Goal: Transaction & Acquisition: Purchase product/service

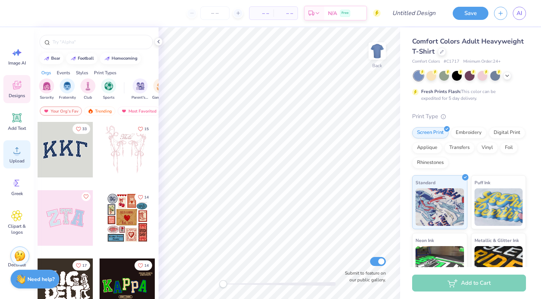
click at [14, 151] on icon at bounding box center [16, 150] width 11 height 11
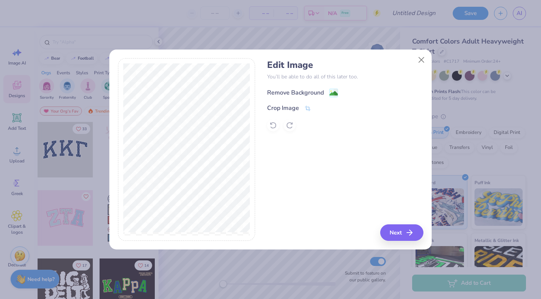
click at [313, 92] on div "Remove Background" at bounding box center [295, 92] width 57 height 9
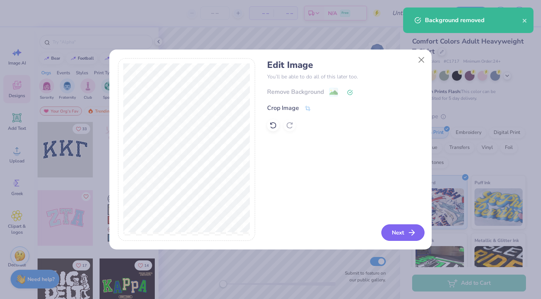
click at [400, 237] on button "Next" at bounding box center [402, 233] width 43 height 17
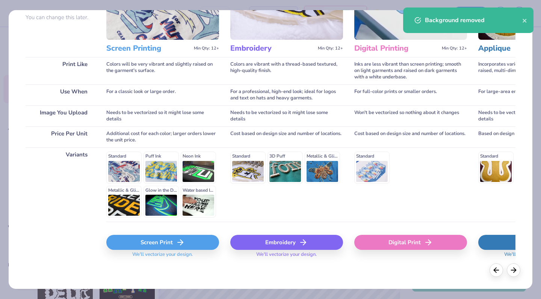
scroll to position [75, 0]
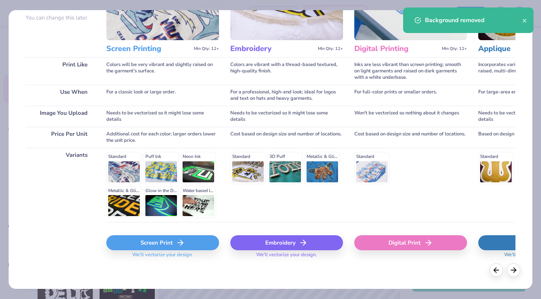
click at [129, 242] on div "Screen Print" at bounding box center [162, 242] width 113 height 15
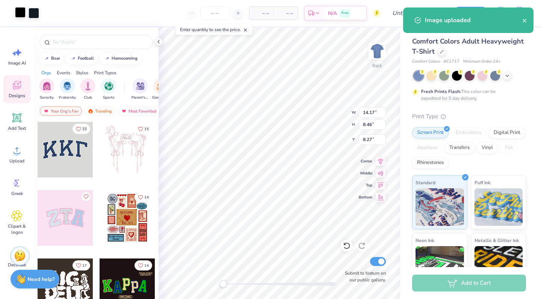
click at [24, 14] on div at bounding box center [20, 12] width 11 height 11
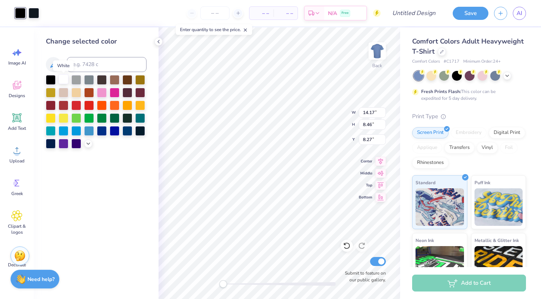
click at [63, 81] on div at bounding box center [64, 79] width 10 height 10
click at [36, 17] on div at bounding box center [34, 12] width 11 height 11
click at [63, 78] on div at bounding box center [64, 79] width 10 height 10
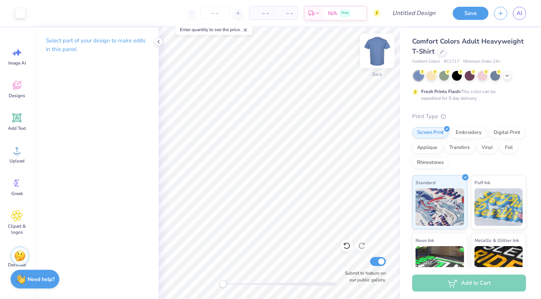
click at [379, 50] on img at bounding box center [377, 51] width 30 height 30
click at [17, 141] on div "Upload" at bounding box center [16, 154] width 27 height 28
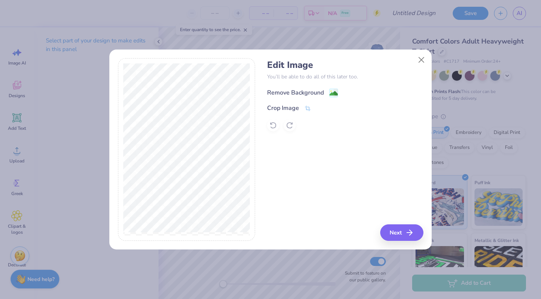
click at [329, 94] on div "Remove Background" at bounding box center [302, 92] width 71 height 9
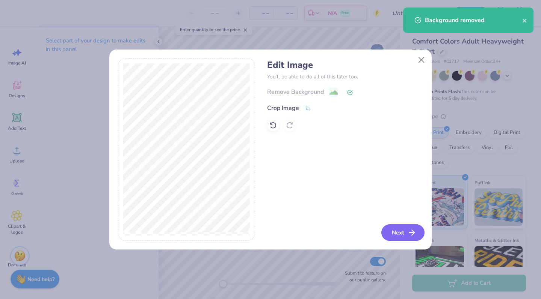
click at [410, 234] on icon "button" at bounding box center [411, 232] width 9 height 9
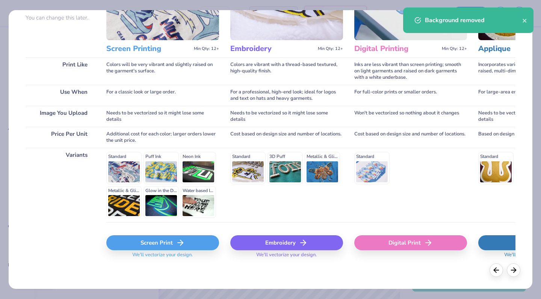
click at [149, 248] on div "Screen Print" at bounding box center [162, 242] width 113 height 15
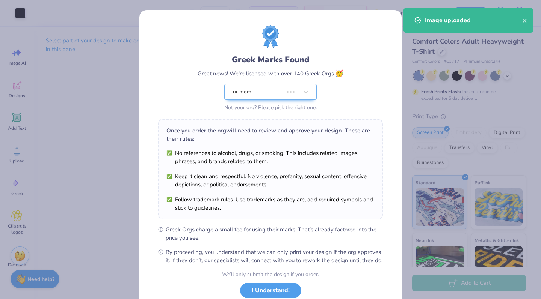
click at [227, 214] on body "Art colors – – Per Item – – Total Est. Delivery N/A Free Design Title Save AI I…" at bounding box center [270, 149] width 541 height 299
click at [303, 181] on li "Keep it clean and respectful. No violence, profanity, sexual content, offensive…" at bounding box center [270, 180] width 208 height 17
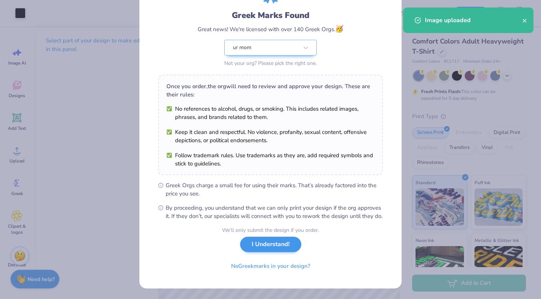
scroll to position [52, 0]
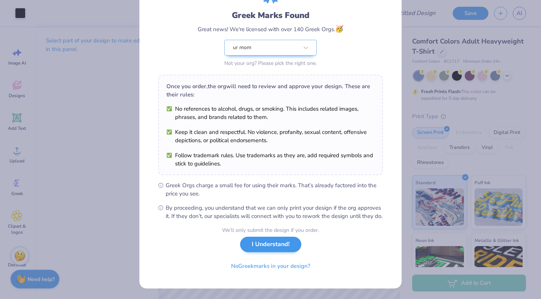
click at [276, 245] on button "I Understand!" at bounding box center [270, 244] width 61 height 15
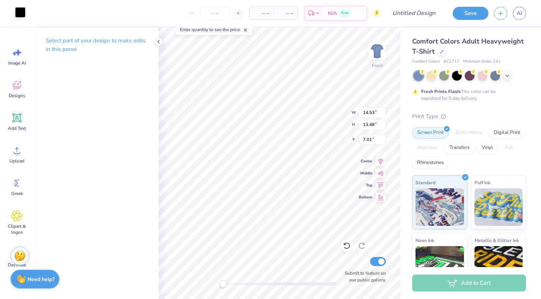
click at [24, 14] on div at bounding box center [20, 12] width 11 height 11
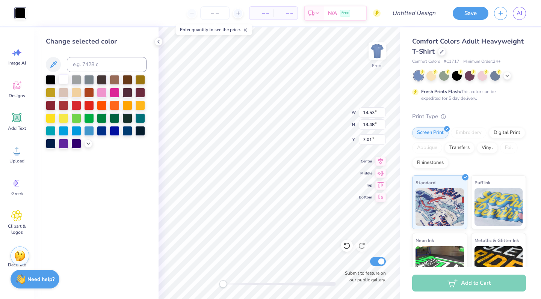
click at [66, 81] on div at bounding box center [64, 79] width 10 height 10
click at [78, 83] on div at bounding box center [76, 79] width 10 height 10
click at [89, 82] on div at bounding box center [89, 79] width 10 height 10
click at [67, 81] on div at bounding box center [64, 79] width 10 height 10
click at [55, 81] on div at bounding box center [51, 79] width 10 height 10
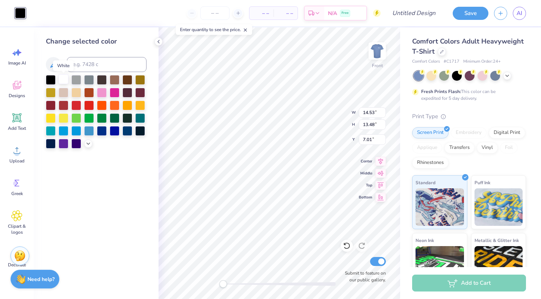
click at [66, 82] on div at bounding box center [64, 79] width 10 height 10
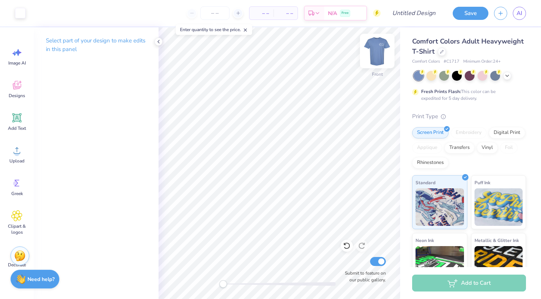
click at [381, 50] on img at bounding box center [377, 51] width 30 height 30
click at [375, 48] on img at bounding box center [377, 51] width 30 height 30
click at [508, 75] on icon at bounding box center [507, 75] width 6 height 6
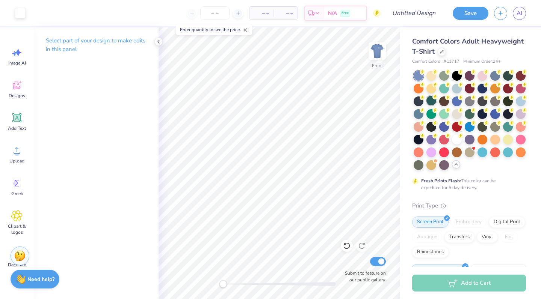
click at [430, 100] on div at bounding box center [431, 101] width 10 height 10
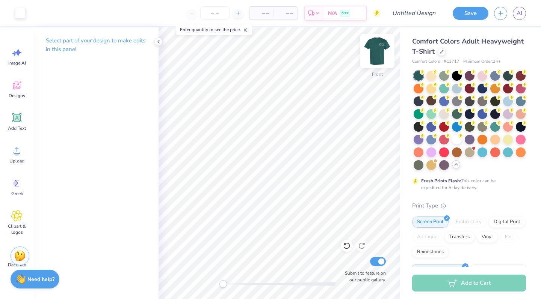
click at [380, 49] on img at bounding box center [377, 51] width 30 height 30
click at [375, 55] on img at bounding box center [377, 51] width 30 height 30
click at [381, 48] on img at bounding box center [377, 51] width 30 height 30
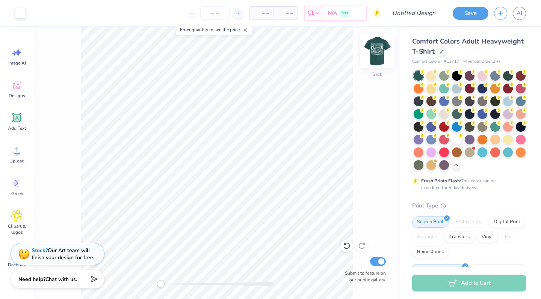
click at [374, 48] on img at bounding box center [377, 51] width 30 height 30
click at [16, 154] on circle at bounding box center [16, 153] width 5 height 5
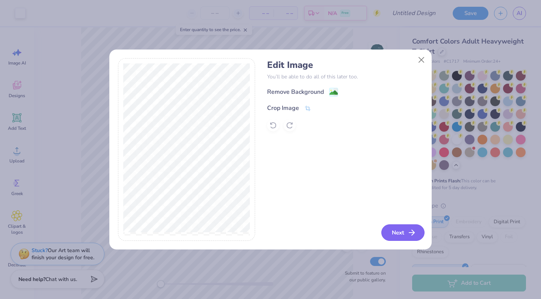
click at [405, 232] on button "Next" at bounding box center [402, 233] width 43 height 17
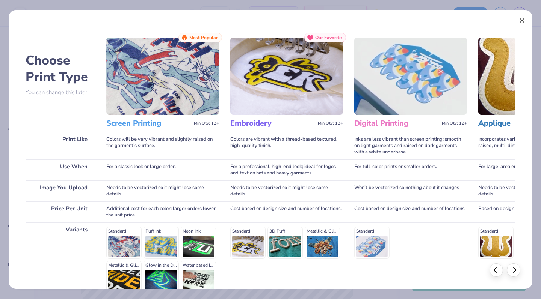
click at [521, 23] on button "Close" at bounding box center [522, 21] width 14 height 14
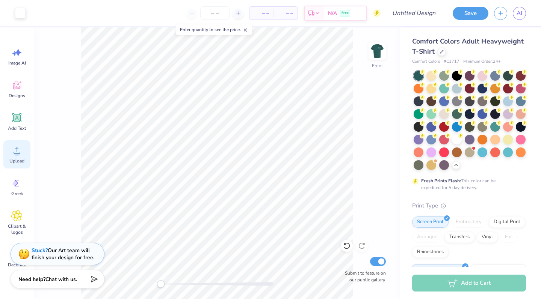
click at [18, 150] on icon at bounding box center [16, 150] width 11 height 11
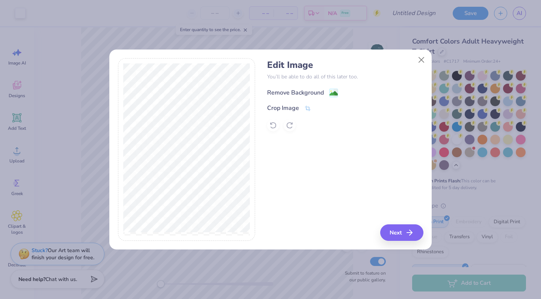
click at [326, 96] on div "Remove Background" at bounding box center [302, 92] width 71 height 9
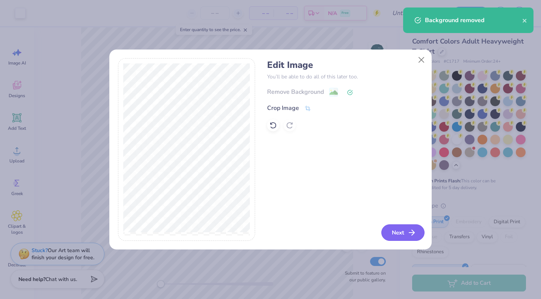
click at [401, 230] on button "Next" at bounding box center [402, 233] width 43 height 17
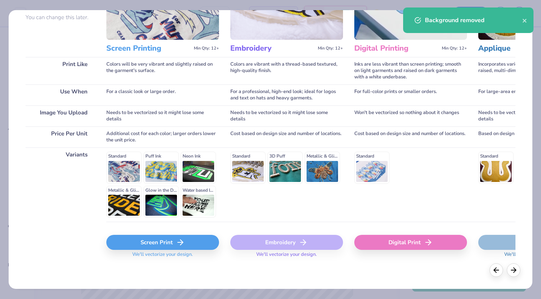
click at [180, 231] on div "Screen Print We'll vectorize your design." at bounding box center [162, 244] width 113 height 45
click at [174, 241] on div "Screen Print" at bounding box center [162, 242] width 113 height 15
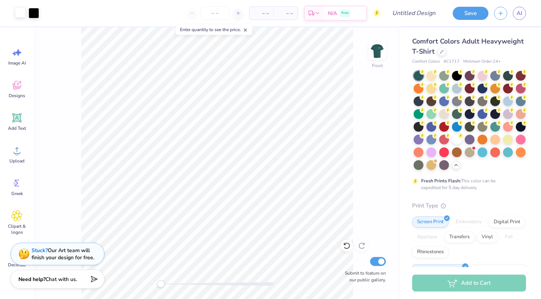
click at [21, 13] on div at bounding box center [20, 12] width 11 height 11
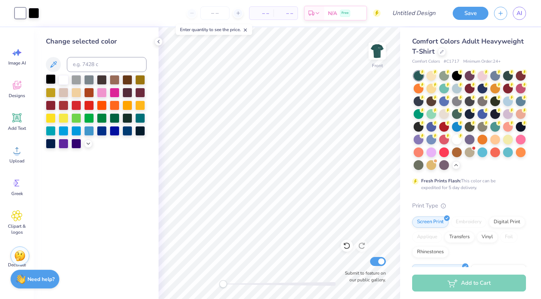
click at [52, 78] on div at bounding box center [51, 79] width 10 height 10
click at [130, 131] on div at bounding box center [127, 130] width 10 height 10
click at [147, 133] on div "Change selected color" at bounding box center [96, 163] width 125 height 272
click at [139, 133] on div at bounding box center [140, 130] width 10 height 10
click at [78, 80] on div at bounding box center [76, 79] width 10 height 10
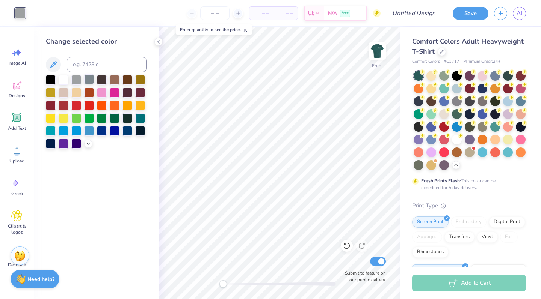
click at [86, 80] on div at bounding box center [89, 79] width 10 height 10
click at [79, 79] on div at bounding box center [76, 79] width 10 height 10
click at [54, 77] on div at bounding box center [51, 79] width 10 height 10
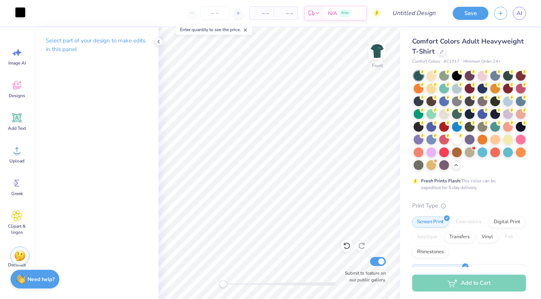
click at [20, 9] on div at bounding box center [20, 12] width 11 height 11
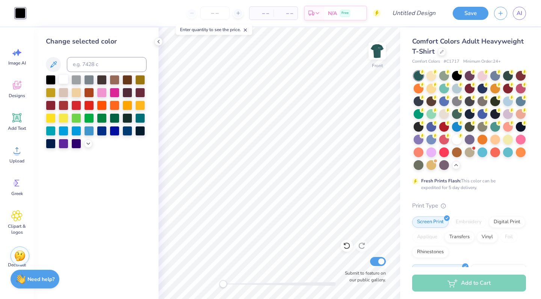
click at [65, 78] on div at bounding box center [64, 79] width 10 height 10
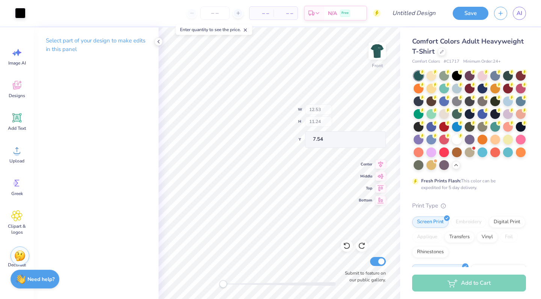
type input "11.60"
type input "3.09"
type input "7.33"
type input "5.23"
type input "2.12"
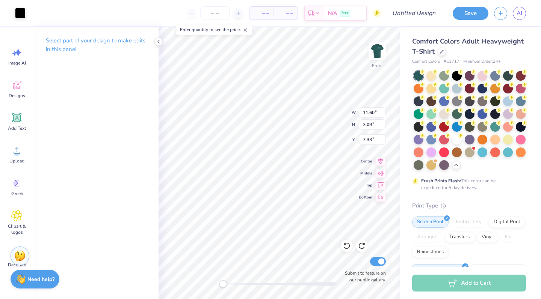
type input "13.50"
type input "9.84"
click at [432, 152] on div at bounding box center [431, 152] width 10 height 10
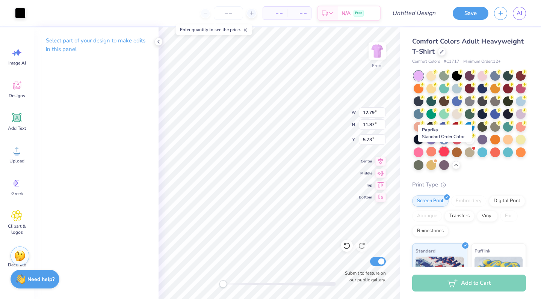
click at [447, 150] on div at bounding box center [444, 152] width 10 height 10
click at [421, 149] on div at bounding box center [418, 152] width 10 height 10
click at [431, 150] on div at bounding box center [431, 152] width 10 height 10
click at [445, 150] on div at bounding box center [444, 152] width 10 height 10
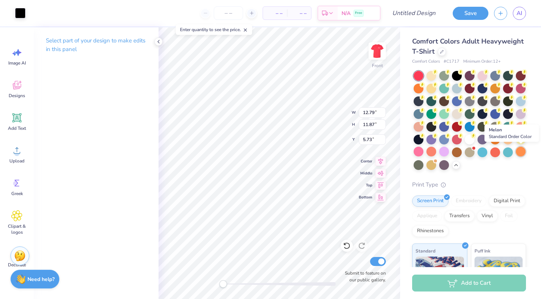
click at [522, 154] on div at bounding box center [521, 152] width 10 height 10
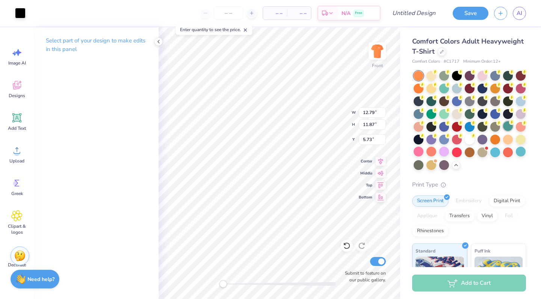
click at [507, 128] on div at bounding box center [508, 126] width 10 height 10
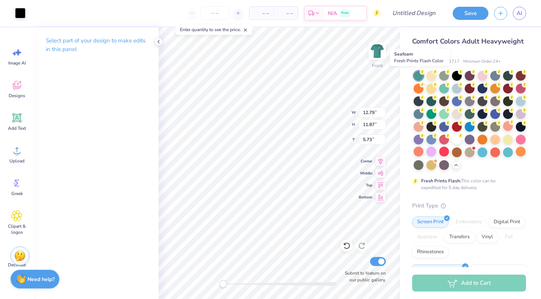
click at [418, 75] on div at bounding box center [418, 76] width 10 height 10
click at [433, 74] on div at bounding box center [431, 75] width 10 height 10
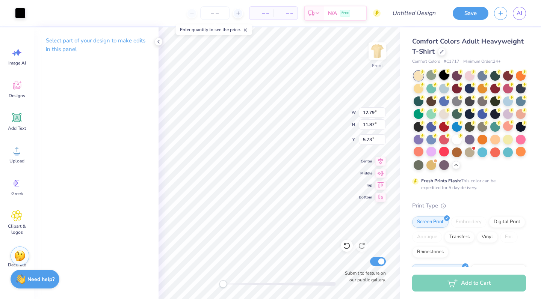
type input "5.52"
click at [443, 74] on div at bounding box center [444, 75] width 10 height 10
click at [481, 74] on div at bounding box center [482, 75] width 10 height 10
click at [23, 12] on div at bounding box center [20, 12] width 11 height 11
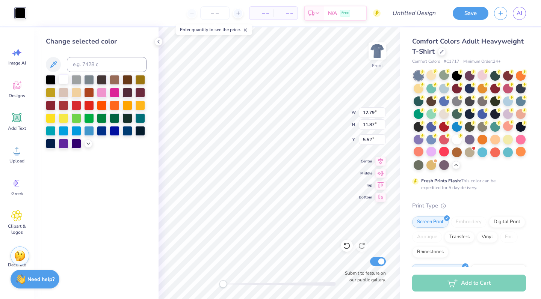
click at [65, 84] on div at bounding box center [64, 79] width 10 height 10
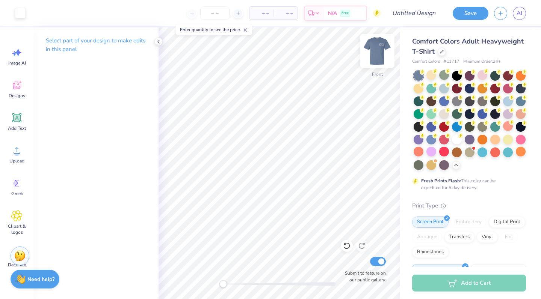
click at [376, 55] on img at bounding box center [377, 51] width 30 height 30
click at [374, 56] on img at bounding box center [377, 51] width 30 height 30
click at [381, 48] on img at bounding box center [377, 51] width 30 height 30
click at [377, 56] on img at bounding box center [377, 51] width 30 height 30
click at [380, 60] on img at bounding box center [377, 51] width 30 height 30
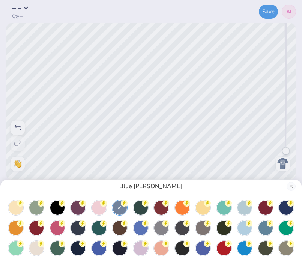
click at [188, 5] on div "Blue [PERSON_NAME]" at bounding box center [151, 130] width 302 height 261
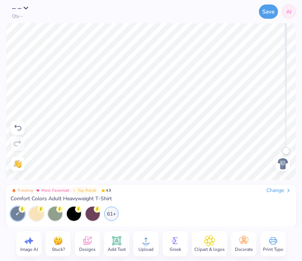
click at [281, 161] on img at bounding box center [283, 164] width 12 height 12
click at [283, 164] on img at bounding box center [283, 164] width 12 height 12
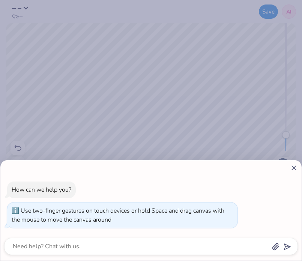
drag, startPoint x: 288, startPoint y: 141, endPoint x: 288, endPoint y: 157, distance: 15.8
click at [288, 157] on body "– – Qty -- Save AI Image AI Stuck? Designs Add Text Upload Greek Clipart & logo…" at bounding box center [151, 130] width 302 height 261
click at [294, 170] on icon at bounding box center [294, 168] width 8 height 8
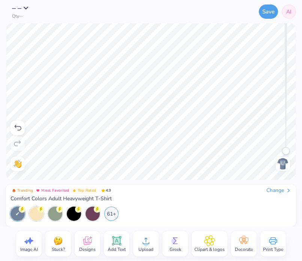
type textarea "x"
click at [283, 166] on img at bounding box center [283, 164] width 12 height 12
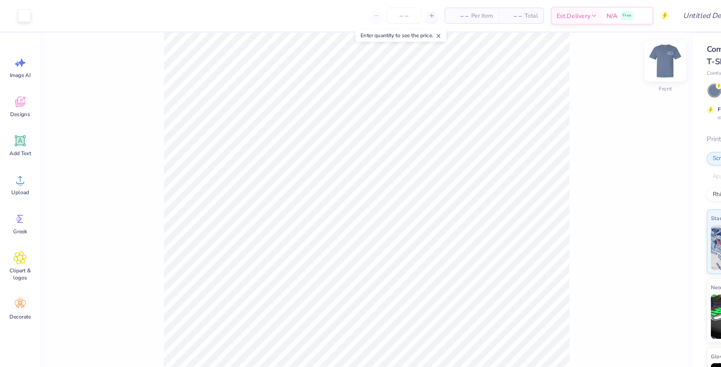
click at [540, 53] on img at bounding box center [557, 51] width 30 height 30
click at [540, 48] on img at bounding box center [557, 51] width 30 height 30
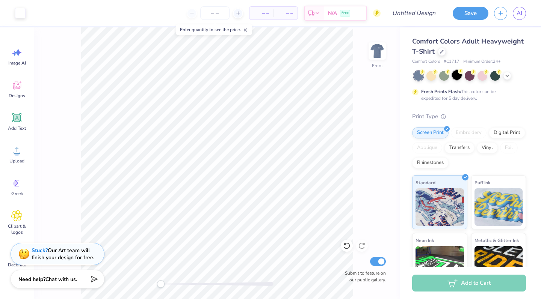
click at [455, 75] on div at bounding box center [457, 75] width 10 height 10
click at [458, 76] on div at bounding box center [457, 75] width 10 height 10
click at [377, 53] on img at bounding box center [377, 51] width 30 height 30
click at [506, 75] on icon at bounding box center [507, 75] width 6 height 6
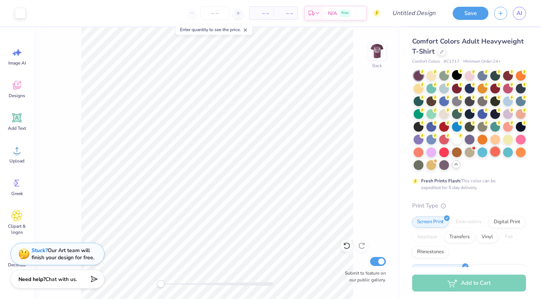
click at [493, 150] on div at bounding box center [495, 152] width 10 height 10
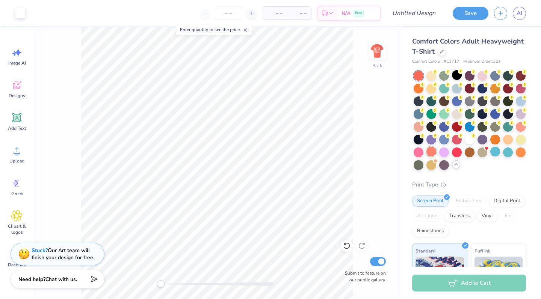
click at [430, 152] on div at bounding box center [431, 152] width 10 height 10
click at [520, 128] on div at bounding box center [521, 126] width 10 height 10
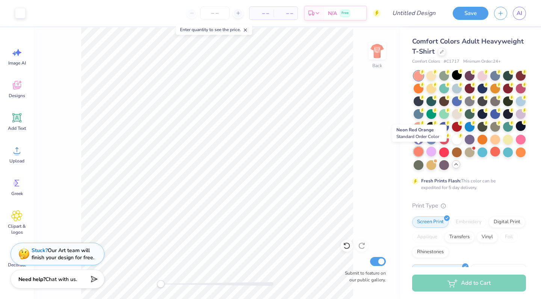
click at [420, 152] on div at bounding box center [418, 152] width 10 height 10
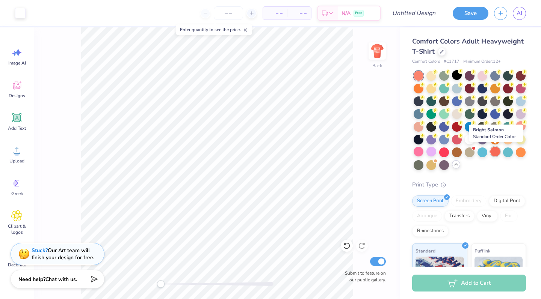
click at [495, 152] on div at bounding box center [495, 152] width 10 height 10
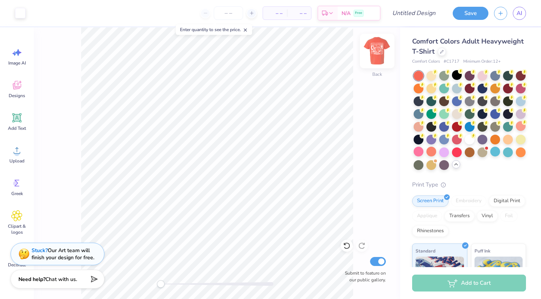
click at [378, 58] on img at bounding box center [377, 51] width 30 height 30
click at [22, 15] on div at bounding box center [20, 12] width 11 height 11
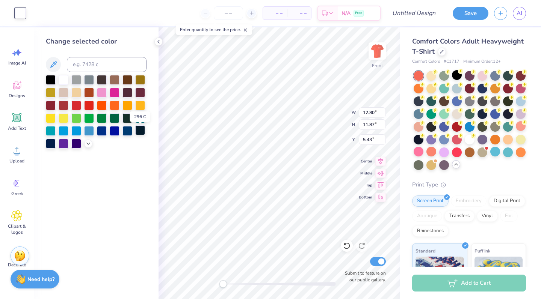
click at [139, 130] on div at bounding box center [140, 130] width 10 height 10
click at [53, 143] on div at bounding box center [51, 143] width 10 height 10
click at [99, 131] on div at bounding box center [102, 130] width 10 height 10
click at [115, 132] on div at bounding box center [115, 130] width 10 height 10
click at [55, 146] on div at bounding box center [51, 143] width 10 height 10
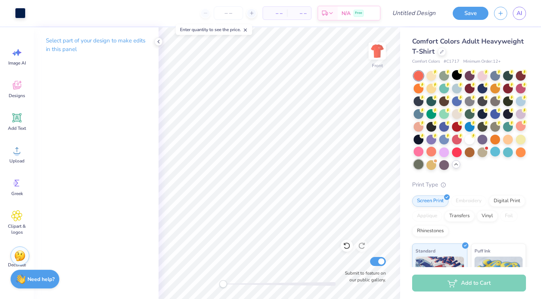
click at [419, 164] on div at bounding box center [418, 165] width 10 height 10
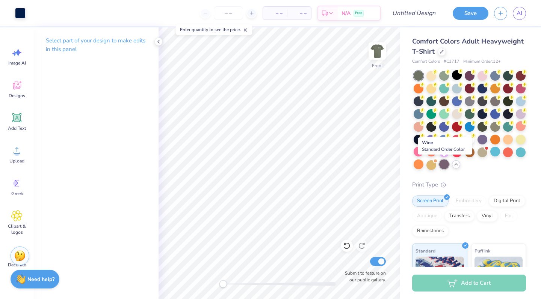
click at [442, 163] on div at bounding box center [444, 165] width 10 height 10
click at [469, 74] on div at bounding box center [469, 75] width 10 height 10
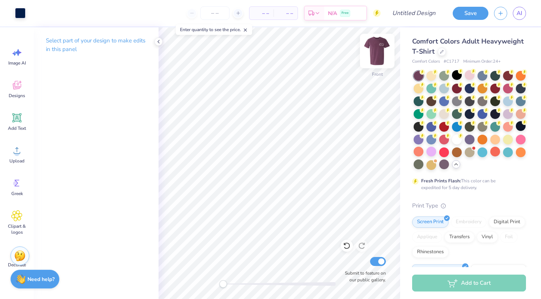
click at [374, 55] on img at bounding box center [377, 51] width 30 height 30
click at [377, 55] on img at bounding box center [377, 51] width 30 height 30
click at [431, 137] on div at bounding box center [431, 139] width 10 height 10
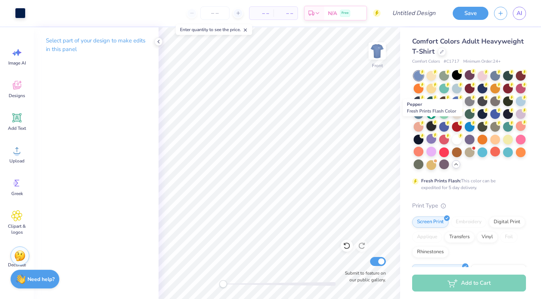
click at [429, 125] on div at bounding box center [431, 126] width 10 height 10
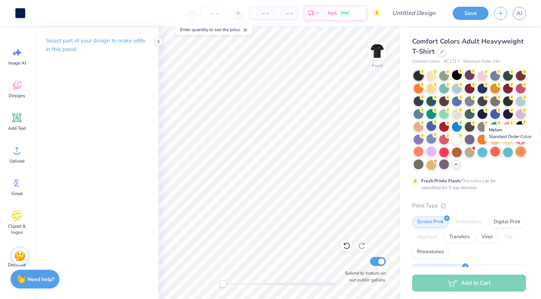
click at [522, 151] on div at bounding box center [521, 152] width 10 height 10
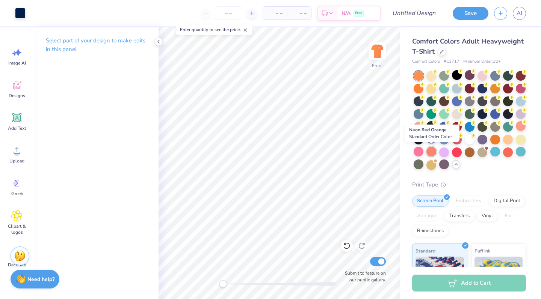
click at [430, 151] on div at bounding box center [431, 152] width 10 height 10
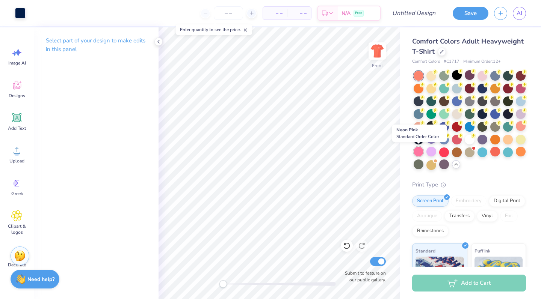
click at [418, 151] on div at bounding box center [418, 152] width 10 height 10
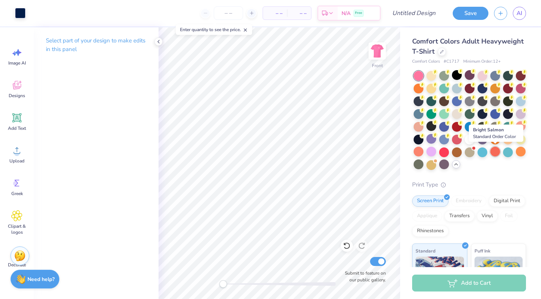
click at [495, 153] on div at bounding box center [495, 152] width 10 height 10
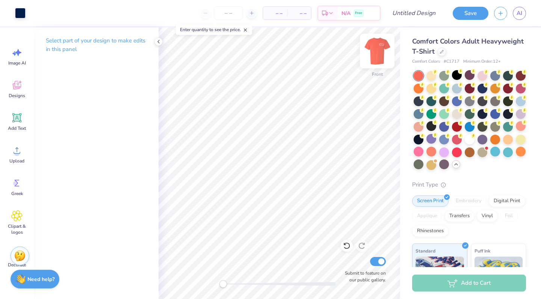
click at [378, 46] on img at bounding box center [377, 51] width 30 height 30
click at [375, 52] on img at bounding box center [377, 51] width 30 height 30
click at [21, 15] on div at bounding box center [20, 12] width 11 height 11
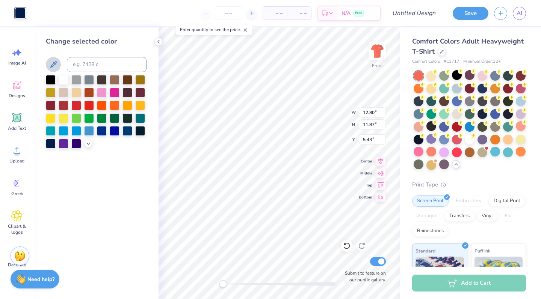
click at [56, 63] on icon at bounding box center [53, 64] width 6 height 6
click at [112, 106] on div at bounding box center [115, 105] width 10 height 10
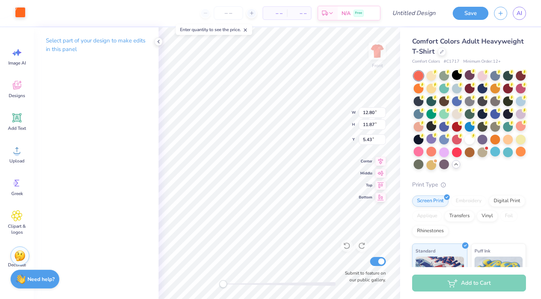
click at [19, 17] on div at bounding box center [20, 12] width 11 height 11
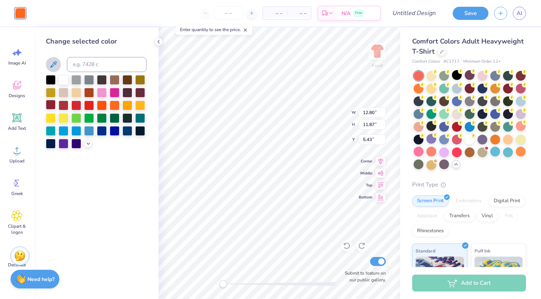
click at [53, 104] on div at bounding box center [51, 105] width 10 height 10
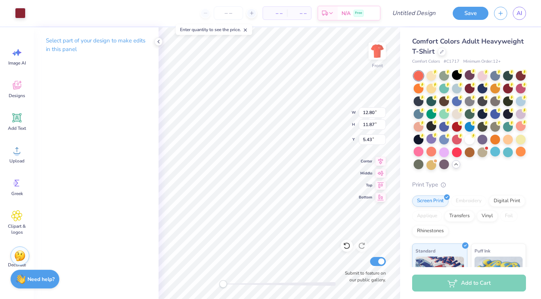
type input "13.12"
type input "12.18"
click at [16, 152] on circle at bounding box center [16, 153] width 5 height 5
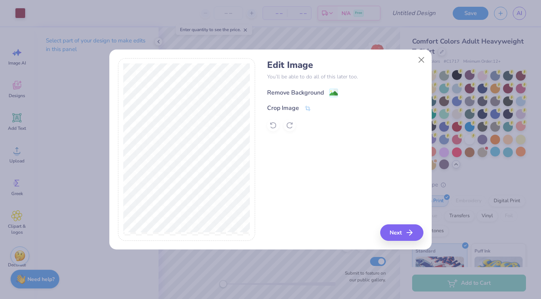
click at [337, 94] on image at bounding box center [333, 93] width 8 height 8
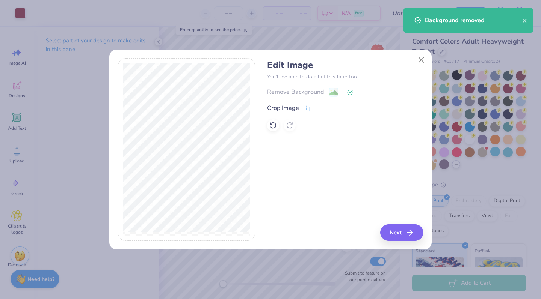
click at [398, 224] on div "Edit Image You’ll be able to do all of this later too. Remove Background Crop I…" at bounding box center [345, 149] width 156 height 183
click at [399, 230] on button "Next" at bounding box center [402, 233] width 43 height 17
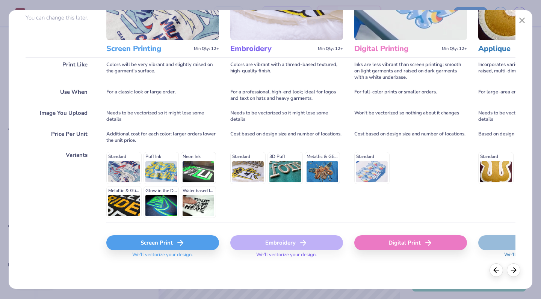
click at [148, 252] on span "We'll vectorize your design." at bounding box center [162, 257] width 66 height 11
click at [148, 248] on div "Screen Print" at bounding box center [162, 242] width 113 height 15
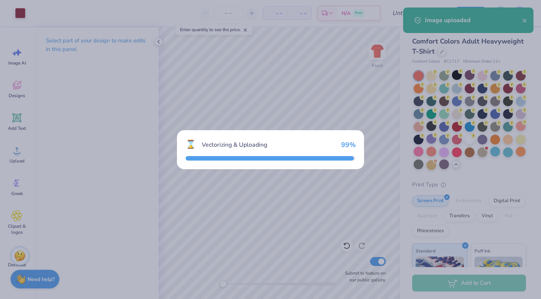
click at [159, 243] on div "⌛ Vectorizing & Uploading 99 %" at bounding box center [270, 149] width 541 height 299
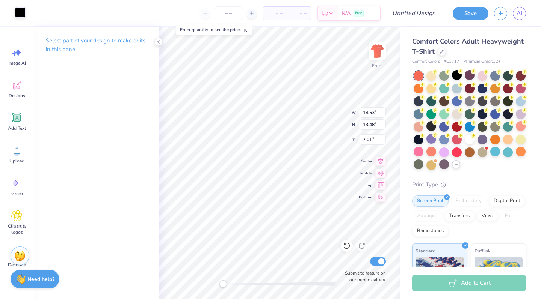
click at [26, 14] on div at bounding box center [20, 12] width 11 height 11
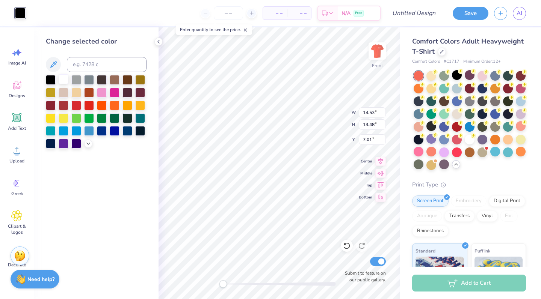
click at [66, 80] on div at bounding box center [64, 79] width 10 height 10
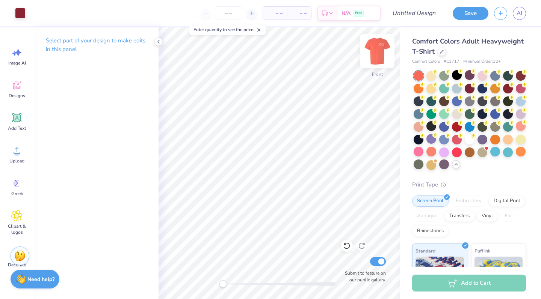
click at [378, 53] on img at bounding box center [377, 51] width 30 height 30
click at [371, 57] on img at bounding box center [377, 51] width 30 height 30
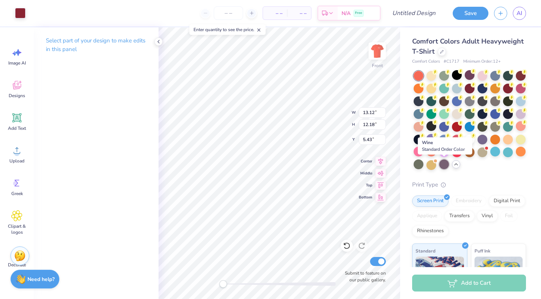
click at [443, 165] on div at bounding box center [444, 165] width 10 height 10
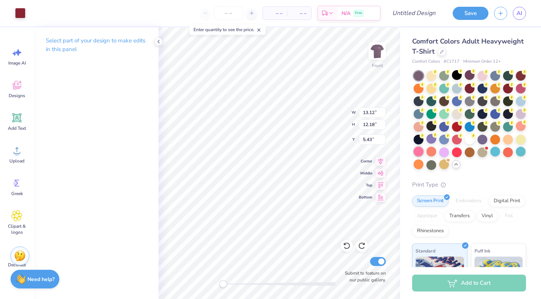
click at [419, 152] on div at bounding box center [418, 152] width 10 height 10
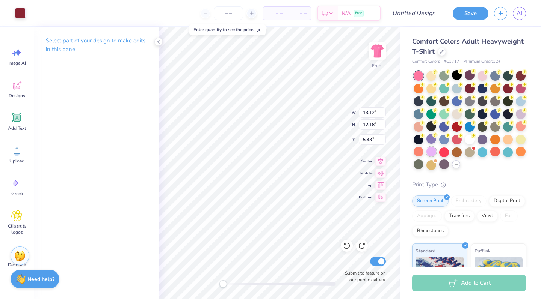
click at [429, 151] on div at bounding box center [431, 152] width 10 height 10
click at [429, 138] on div at bounding box center [431, 139] width 10 height 10
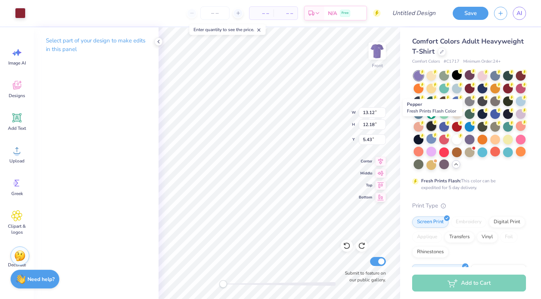
click at [429, 129] on div at bounding box center [431, 126] width 10 height 10
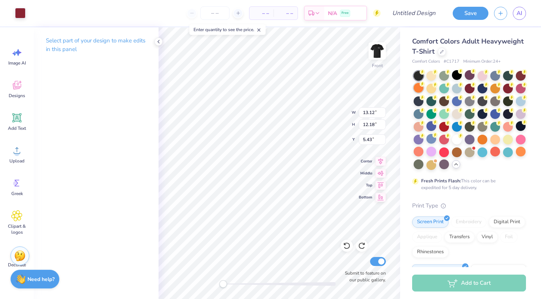
click at [420, 86] on icon at bounding box center [421, 83] width 5 height 5
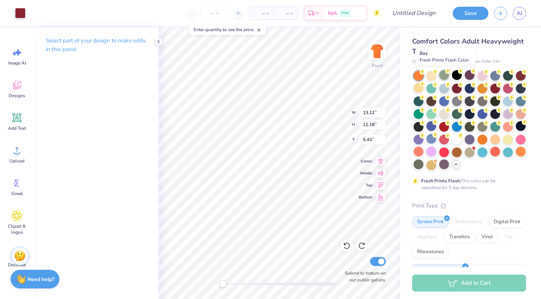
click at [446, 76] on div at bounding box center [444, 75] width 10 height 10
click at [493, 77] on div at bounding box center [495, 75] width 10 height 10
click at [506, 77] on div at bounding box center [508, 75] width 10 height 10
click at [509, 89] on div at bounding box center [508, 88] width 10 height 10
click at [497, 153] on div at bounding box center [495, 152] width 10 height 10
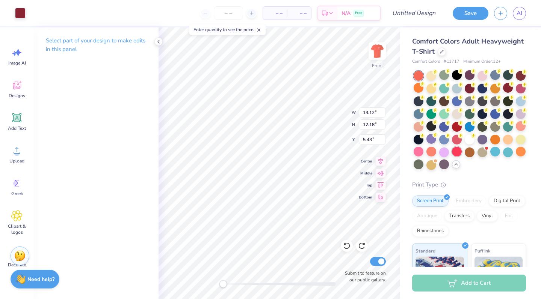
click at [456, 151] on div at bounding box center [457, 152] width 10 height 10
click at [433, 153] on div at bounding box center [431, 152] width 10 height 10
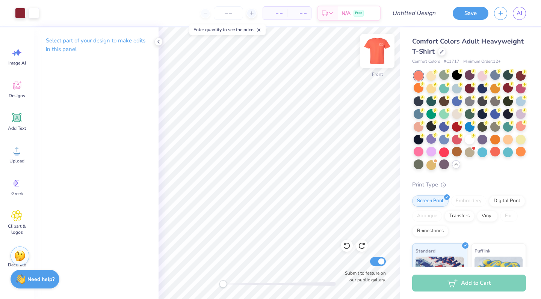
click at [376, 54] on img at bounding box center [377, 51] width 30 height 30
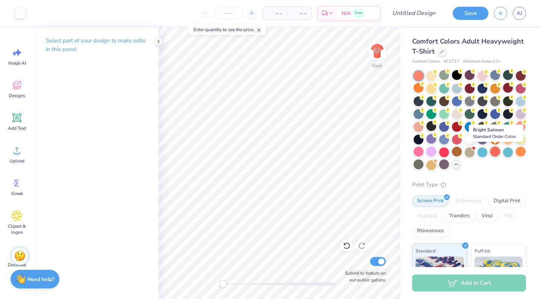
click at [493, 151] on div at bounding box center [495, 152] width 10 height 10
click at [495, 150] on div at bounding box center [495, 152] width 10 height 10
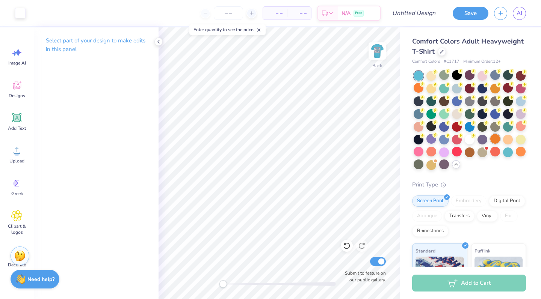
click at [495, 138] on div at bounding box center [495, 139] width 10 height 10
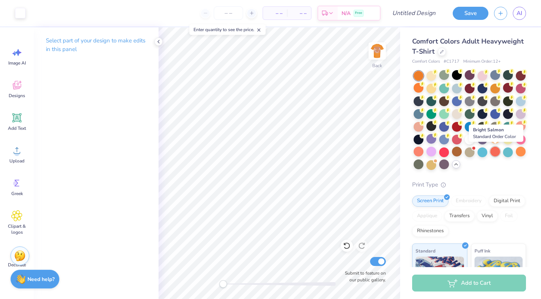
click at [495, 152] on div at bounding box center [495, 152] width 10 height 10
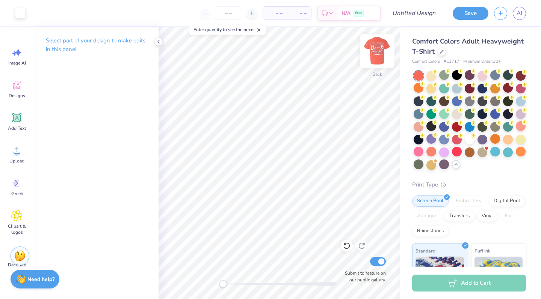
click at [380, 48] on img at bounding box center [377, 51] width 30 height 30
click at [378, 52] on img at bounding box center [377, 51] width 30 height 30
click at [377, 50] on img at bounding box center [377, 51] width 30 height 30
